Goal: Check status: Check status

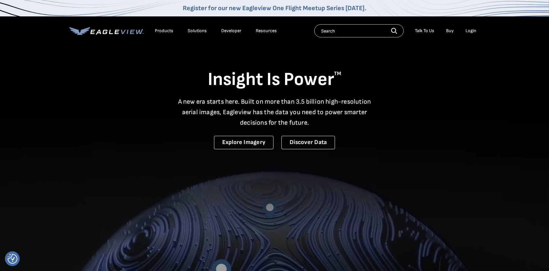
click at [468, 31] on div "Login" at bounding box center [470, 31] width 11 height 6
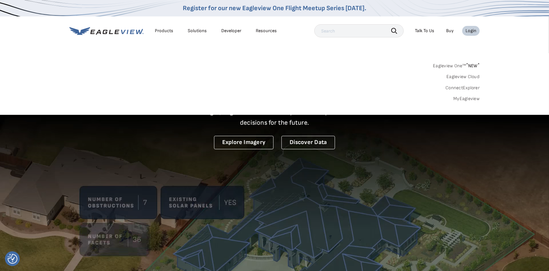
click at [462, 100] on link "MyEagleview" at bounding box center [466, 99] width 26 height 6
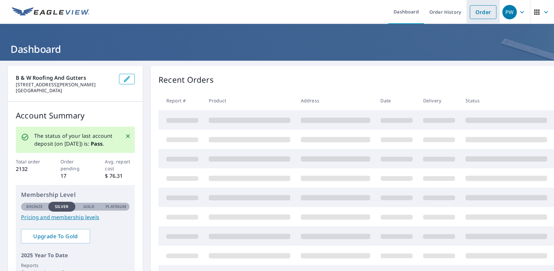
click at [471, 7] on link "Order" at bounding box center [483, 12] width 27 height 14
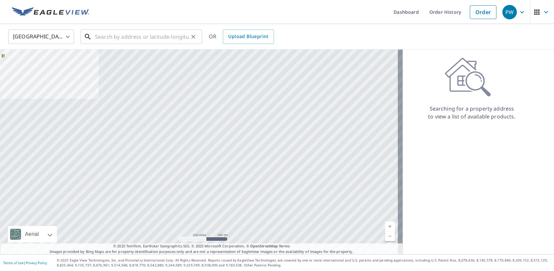
click at [112, 39] on input "text" at bounding box center [142, 37] width 94 height 18
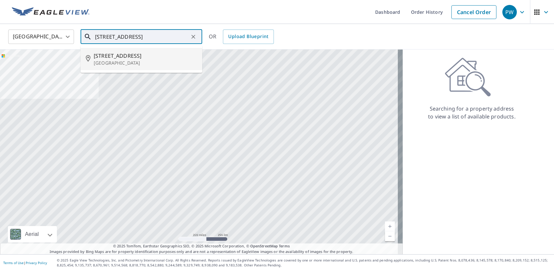
click at [101, 63] on p "Atlanta, GA 30345" at bounding box center [145, 63] width 103 height 7
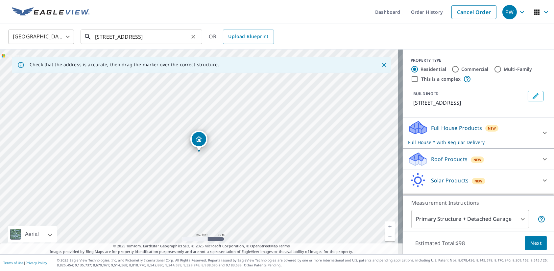
click at [107, 36] on input "3400 Northlake Pkwy NE Atlanta, GA 30345" at bounding box center [142, 37] width 94 height 18
click at [157, 41] on input "3400 Northlake Pkwy NE Atlanta, GA 30345" at bounding box center [142, 37] width 94 height 18
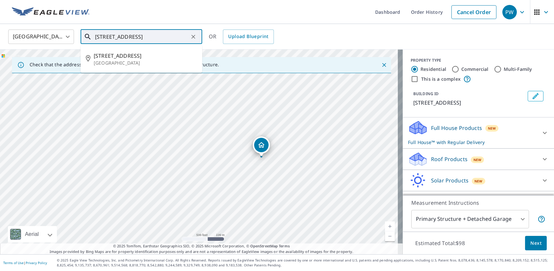
click at [157, 41] on input "3400 Northlake Pkwy NE Atlanta, GA 30345" at bounding box center [142, 37] width 94 height 18
type input "3421 northlake pkwy ne atlanta"
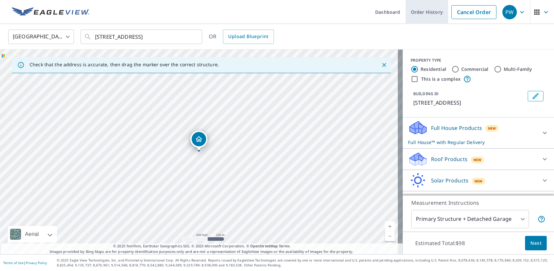
click at [428, 14] on link "Order History" at bounding box center [427, 12] width 42 height 24
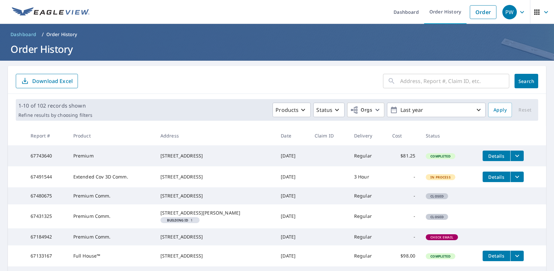
click at [408, 82] on input "text" at bounding box center [454, 81] width 109 height 18
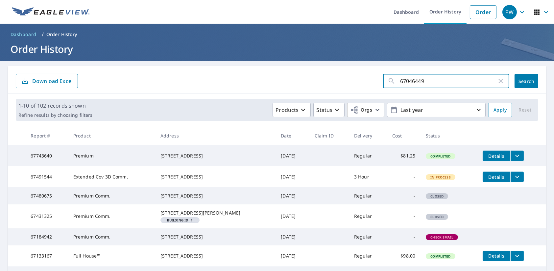
type input "67046449"
click at [528, 85] on button "Search" at bounding box center [526, 81] width 24 height 14
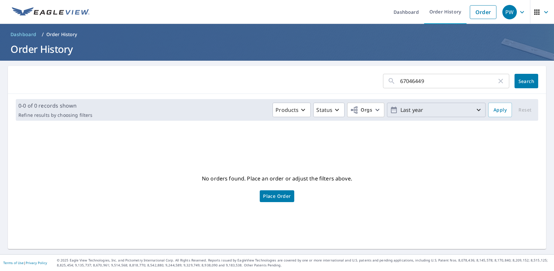
click at [464, 107] on p "Last year" at bounding box center [436, 111] width 77 height 12
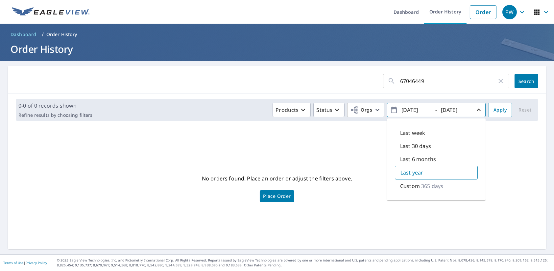
click at [414, 184] on p "Custom" at bounding box center [410, 186] width 20 height 8
click at [493, 107] on span "Apply" at bounding box center [499, 110] width 13 height 8
